Goal: Task Accomplishment & Management: Manage account settings

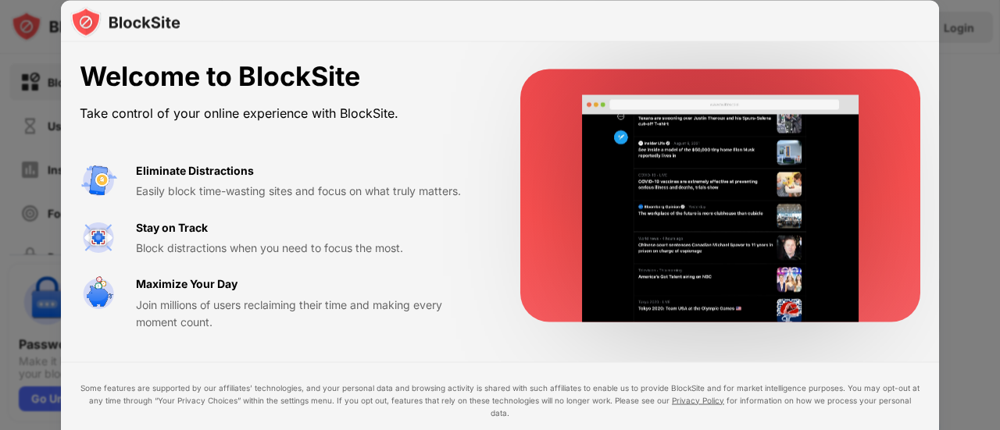
drag, startPoint x: 993, startPoint y: 193, endPoint x: 997, endPoint y: 321, distance: 128.1
click at [999, 323] on div at bounding box center [500, 215] width 1000 height 430
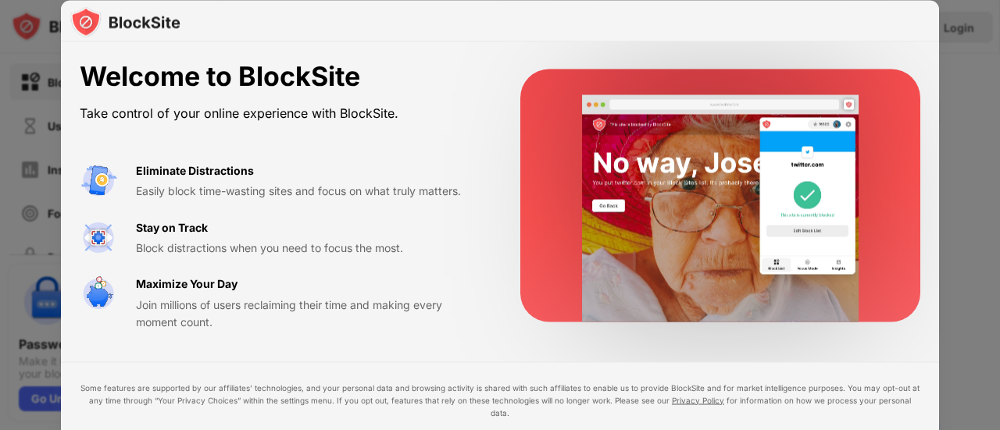
click at [353, 177] on div "Eliminate Distractions Easily block time-wasting sites and focus on what truly …" at bounding box center [309, 181] width 347 height 38
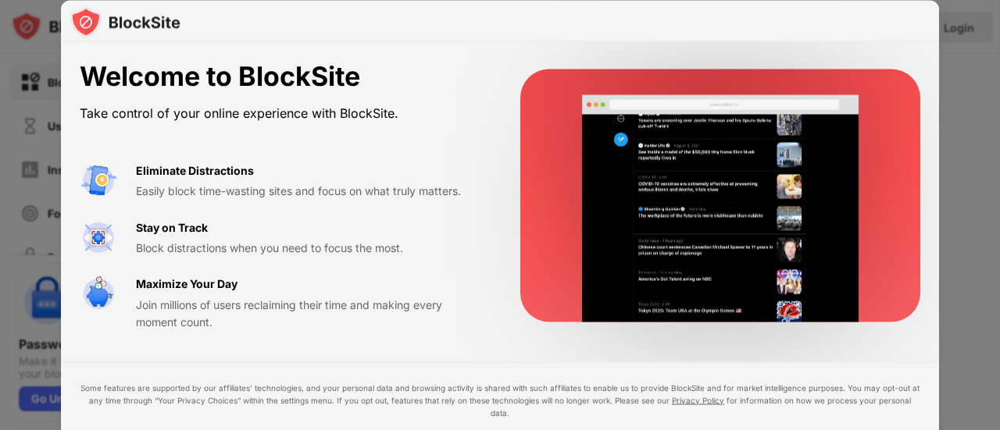
click at [953, 325] on div at bounding box center [500, 215] width 1000 height 430
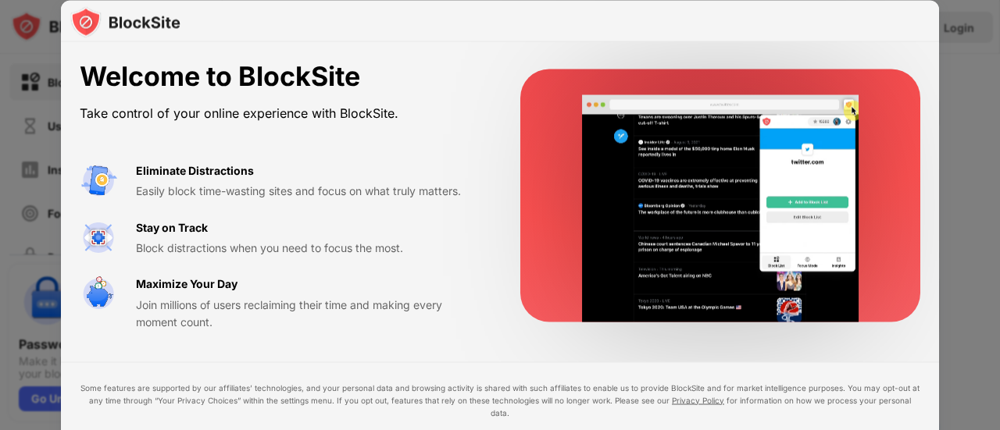
drag, startPoint x: 995, startPoint y: 316, endPoint x: 979, endPoint y: 404, distance: 89.6
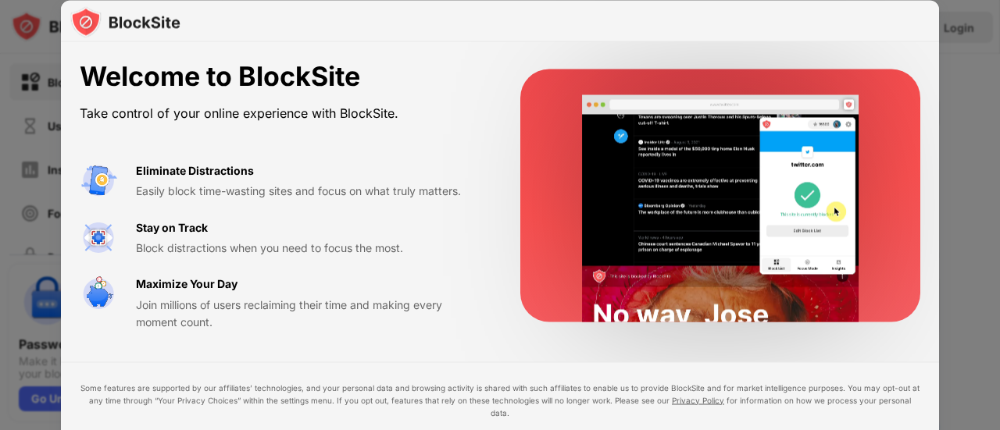
click at [999, 408] on div at bounding box center [500, 215] width 1000 height 430
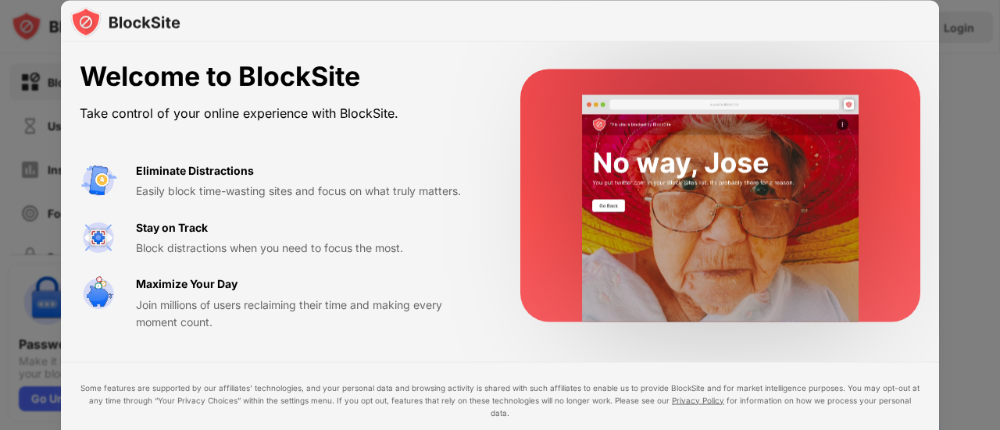
click at [212, 43] on div "Welcome to BlockSite Take control of your online experience with BlockSite. Eli…" at bounding box center [500, 196] width 878 height 308
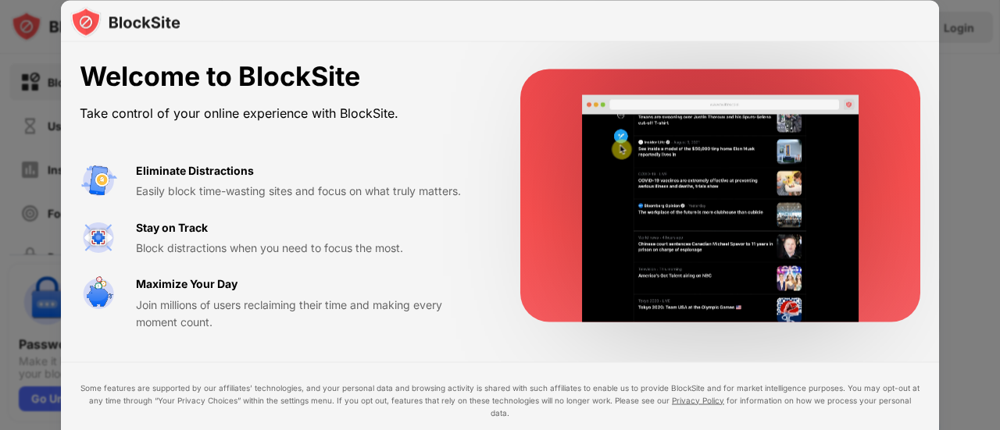
click at [995, 65] on div at bounding box center [500, 215] width 1000 height 430
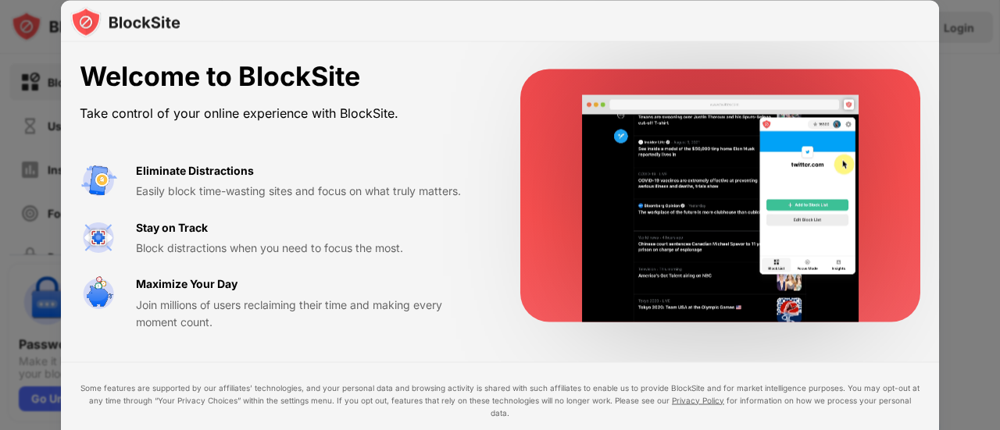
click at [913, 352] on div "Welcome to BlockSite Take control of your online experience with BlockSite. Eli…" at bounding box center [500, 271] width 878 height 458
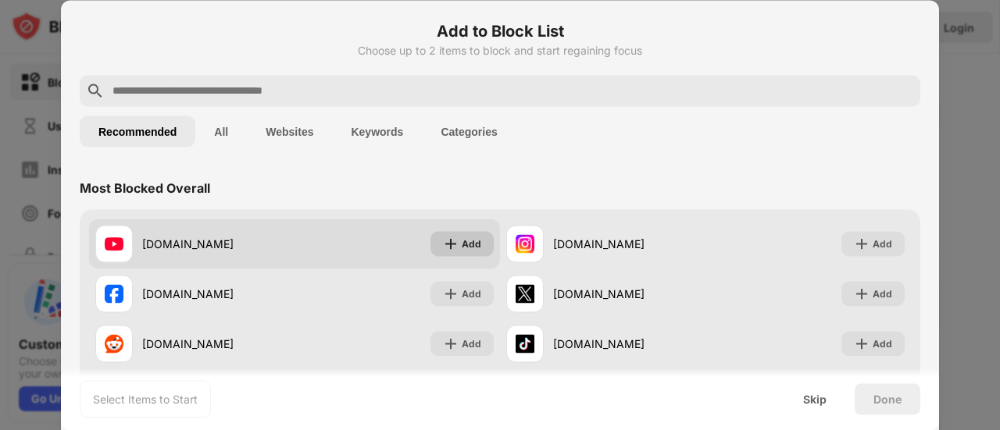
click at [462, 240] on div "Add" at bounding box center [472, 244] width 20 height 16
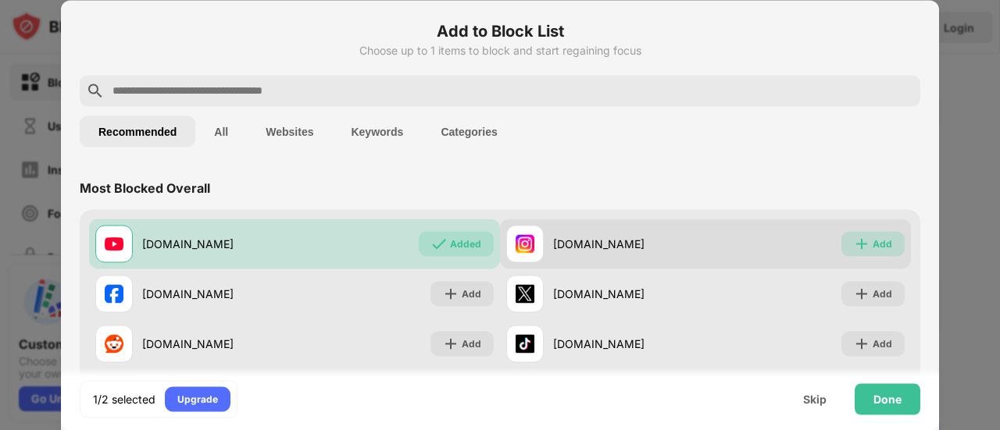
click at [872, 241] on div "Add" at bounding box center [882, 244] width 20 height 16
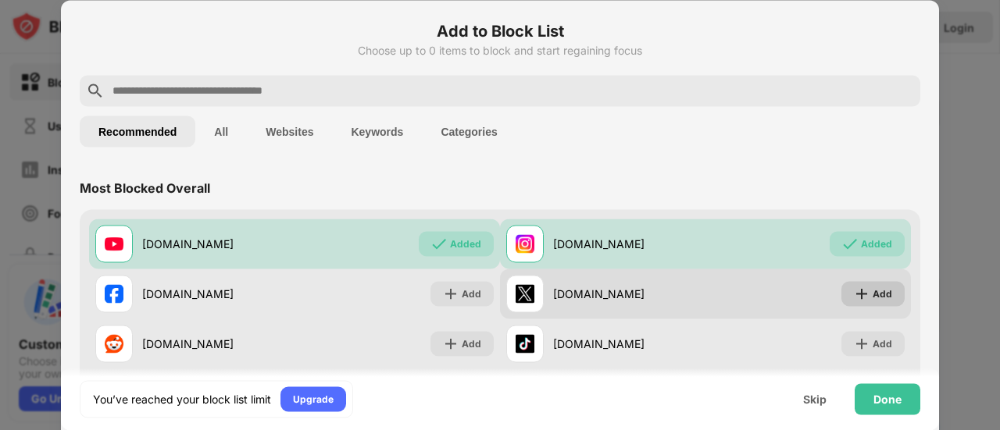
click at [872, 293] on div "Add" at bounding box center [882, 294] width 20 height 16
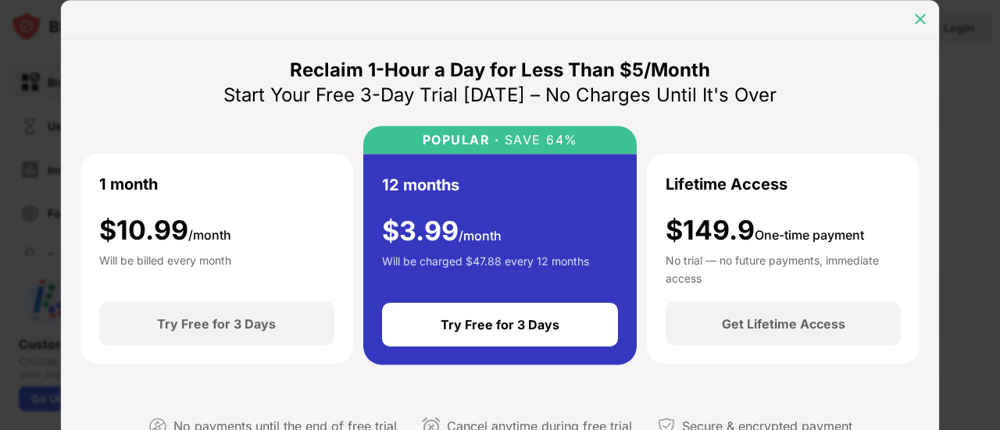
click at [922, 16] on img at bounding box center [920, 19] width 16 height 16
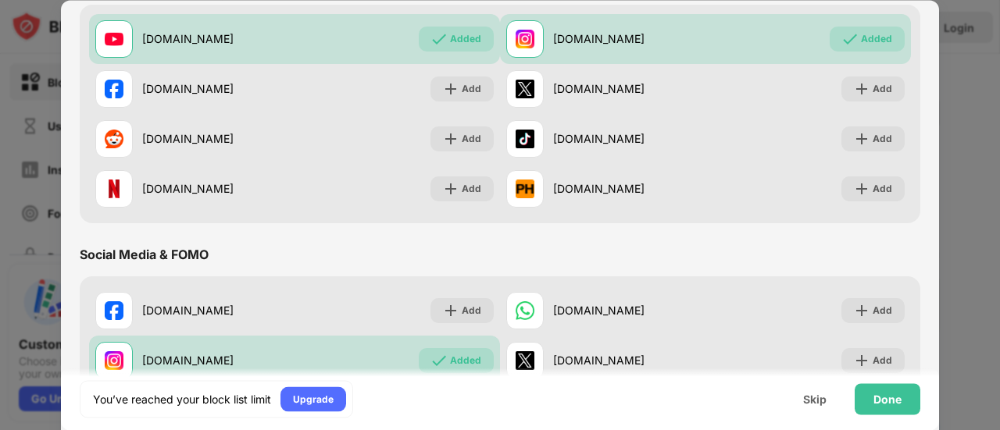
scroll to position [102, 0]
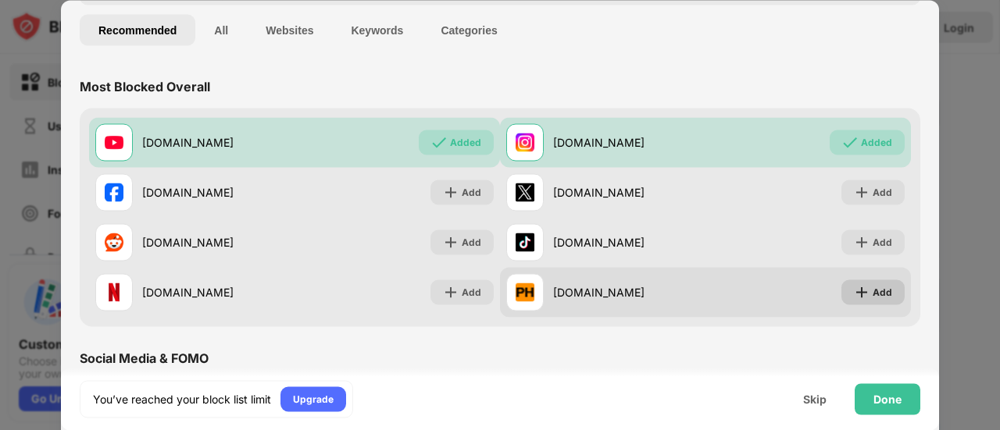
click at [858, 291] on div "Add" at bounding box center [872, 292] width 63 height 25
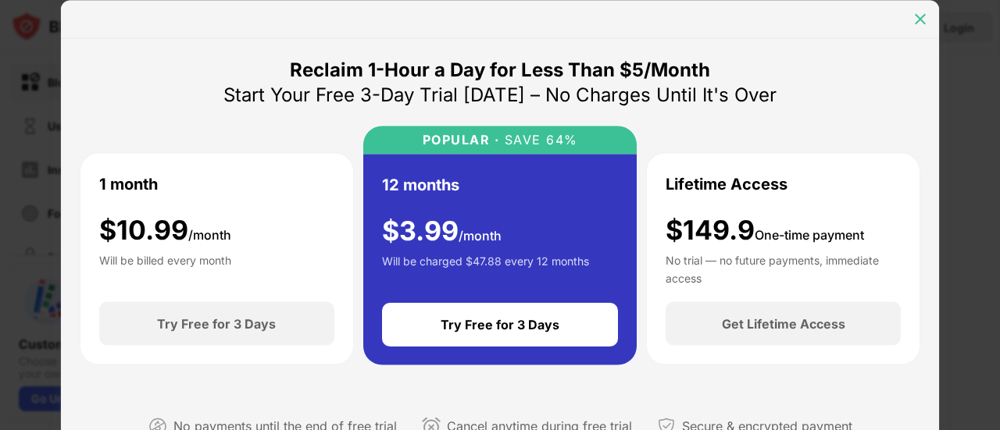
click at [920, 14] on img at bounding box center [920, 19] width 16 height 16
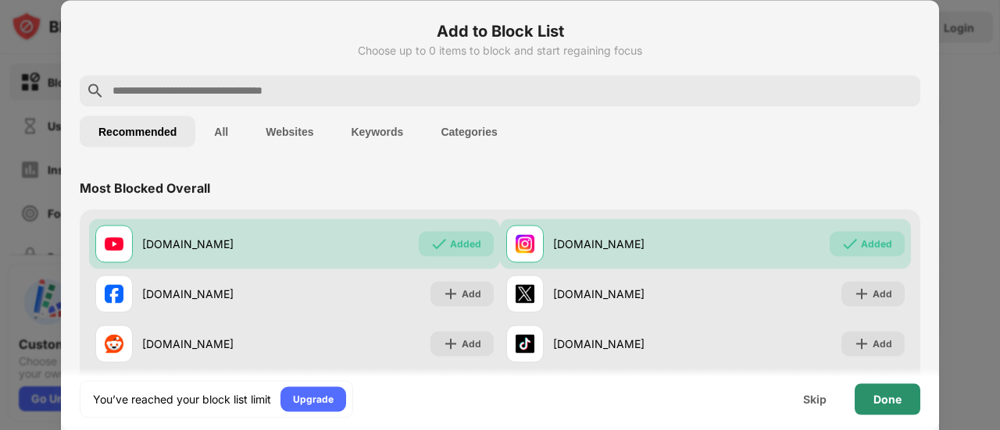
click at [898, 403] on div "Done" at bounding box center [887, 399] width 28 height 12
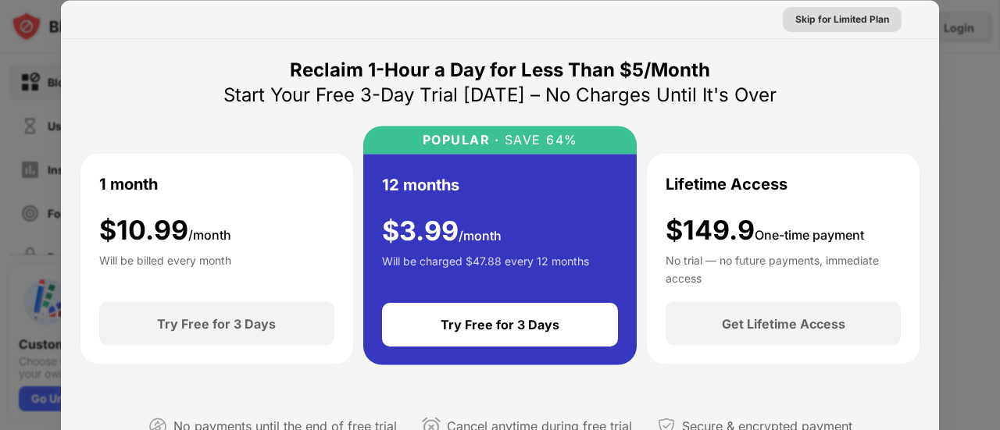
click at [822, 24] on div "Skip for Limited Plan" at bounding box center [842, 19] width 94 height 16
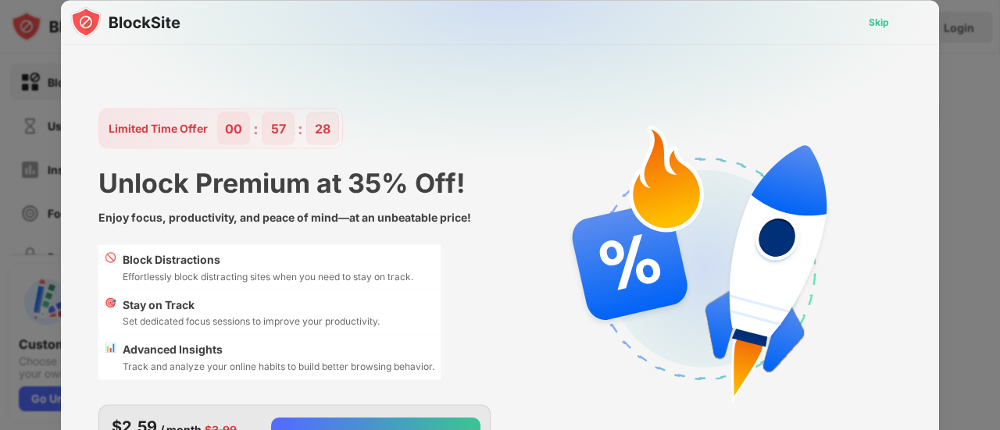
click at [875, 16] on div "Skip" at bounding box center [878, 22] width 20 height 16
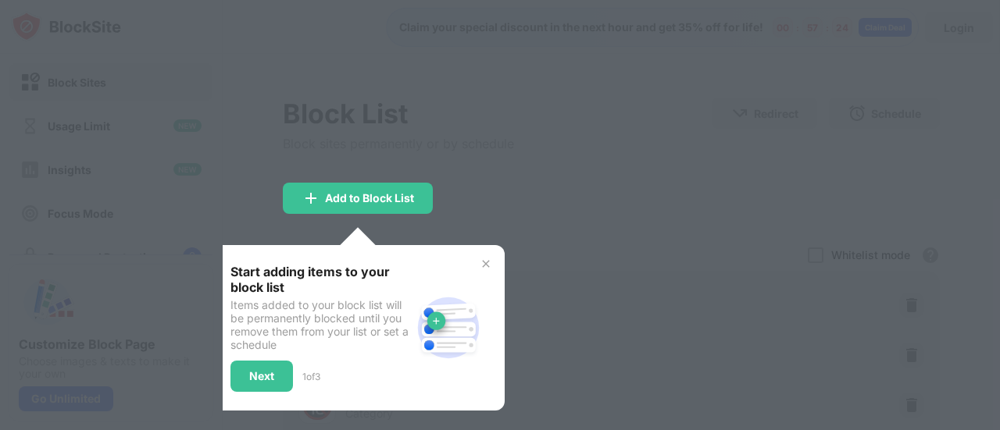
click at [551, 280] on div at bounding box center [500, 215] width 1000 height 430
click at [255, 366] on div "Next" at bounding box center [261, 376] width 62 height 31
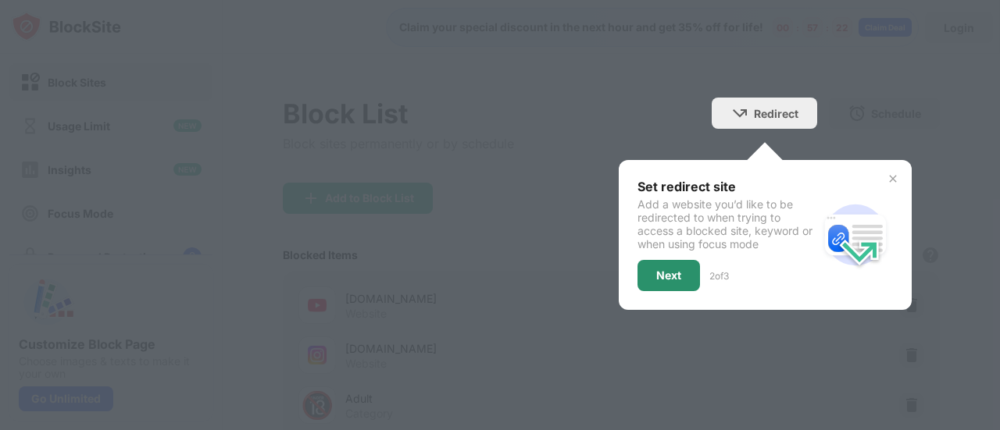
click at [656, 274] on div "Next" at bounding box center [668, 275] width 25 height 12
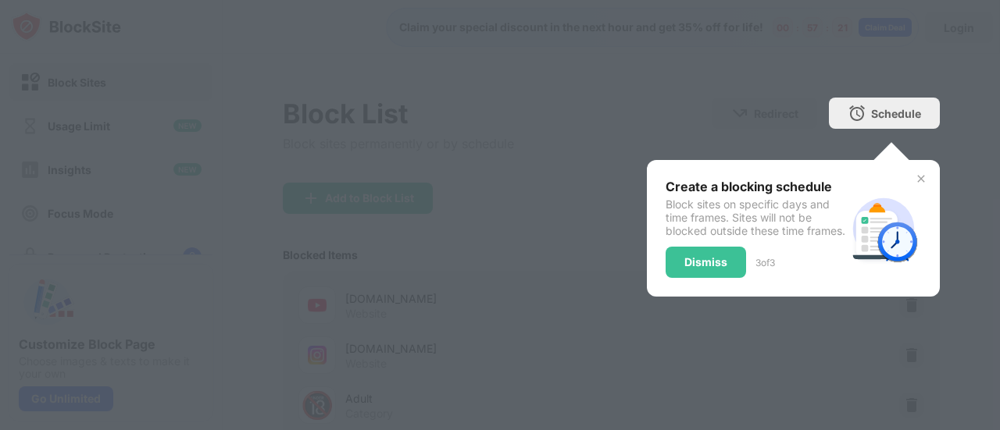
click at [692, 269] on div "Dismiss" at bounding box center [705, 262] width 43 height 12
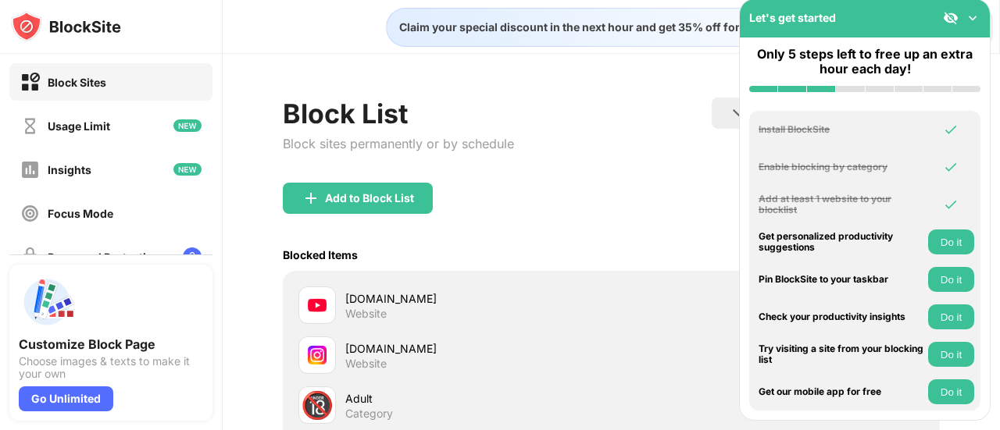
click at [583, 194] on div "Add to Block List" at bounding box center [611, 211] width 657 height 56
click at [973, 16] on img at bounding box center [973, 18] width 16 height 16
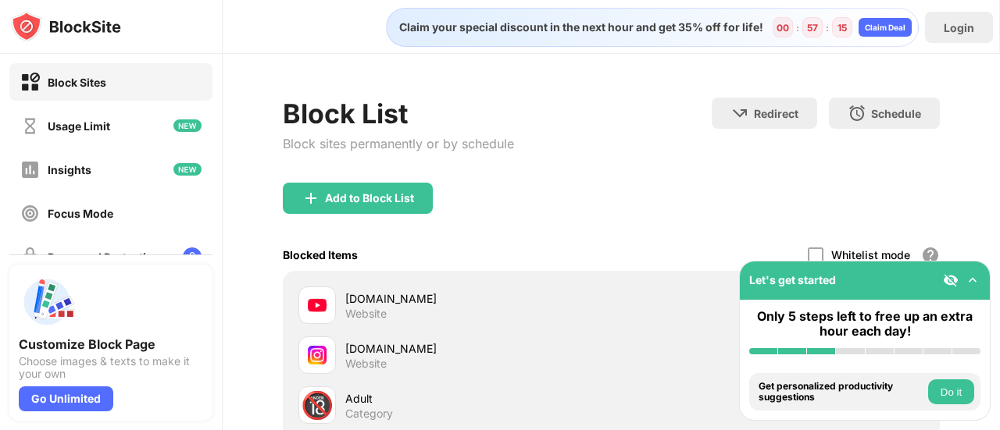
click at [977, 280] on img at bounding box center [973, 281] width 16 height 16
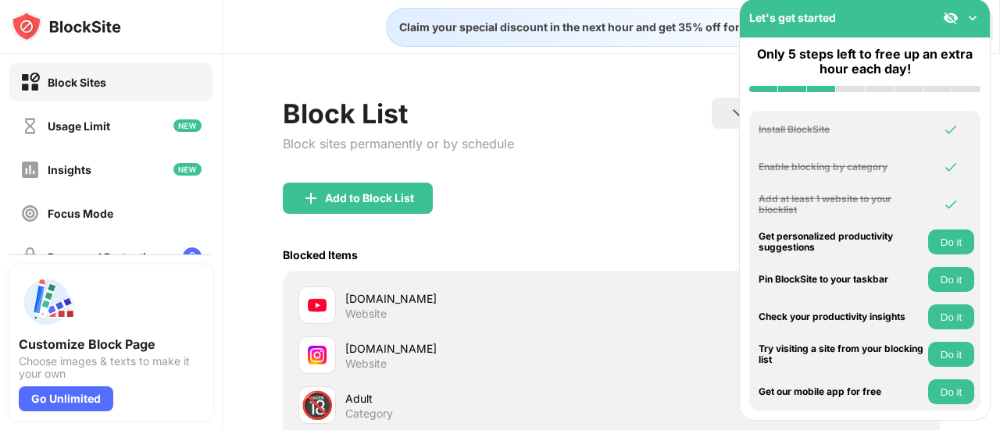
click at [972, 17] on img at bounding box center [973, 18] width 16 height 16
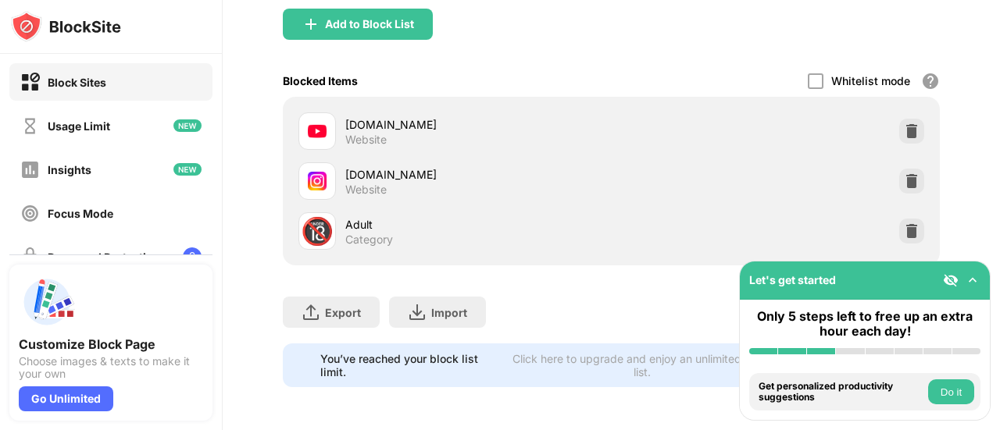
scroll to position [173, 0]
